Goal: Check status

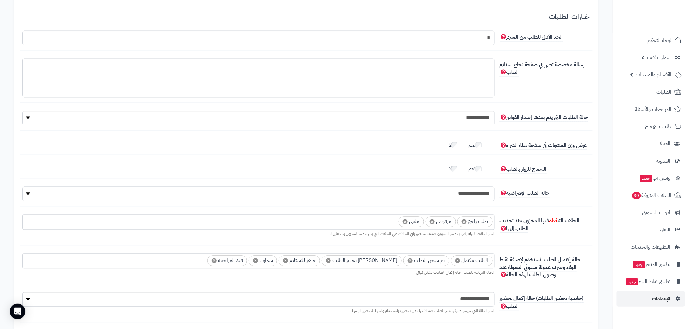
scroll to position [38, 0]
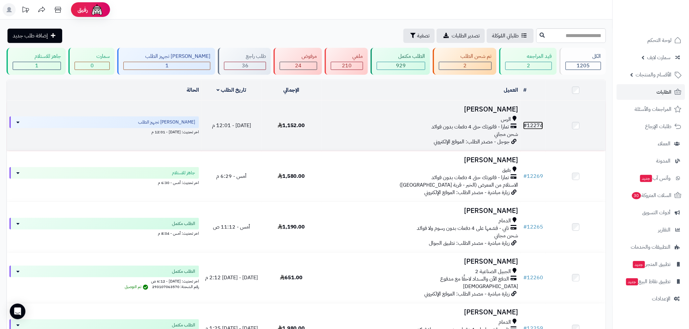
click at [533, 123] on link "# 12274" at bounding box center [533, 126] width 20 height 8
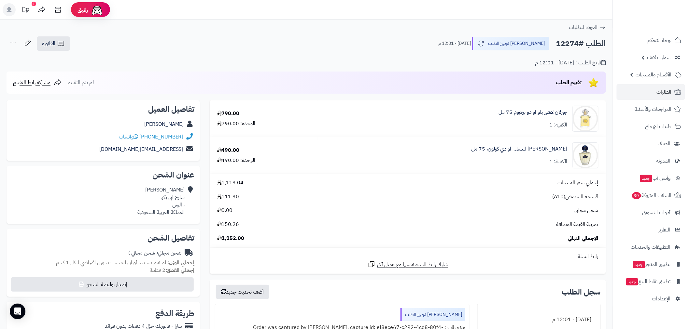
scroll to position [169, 0]
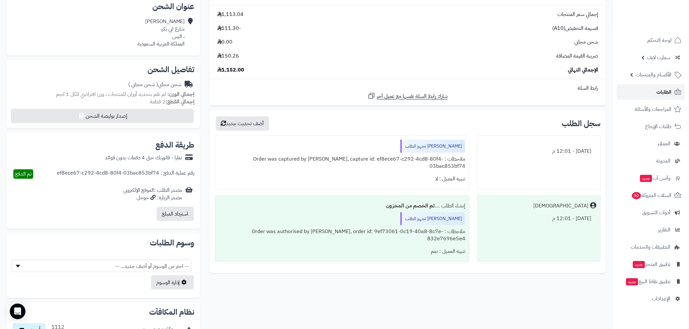
click at [636, 93] on link "الطلبات" at bounding box center [651, 92] width 68 height 16
